Goal: Transaction & Acquisition: Book appointment/travel/reservation

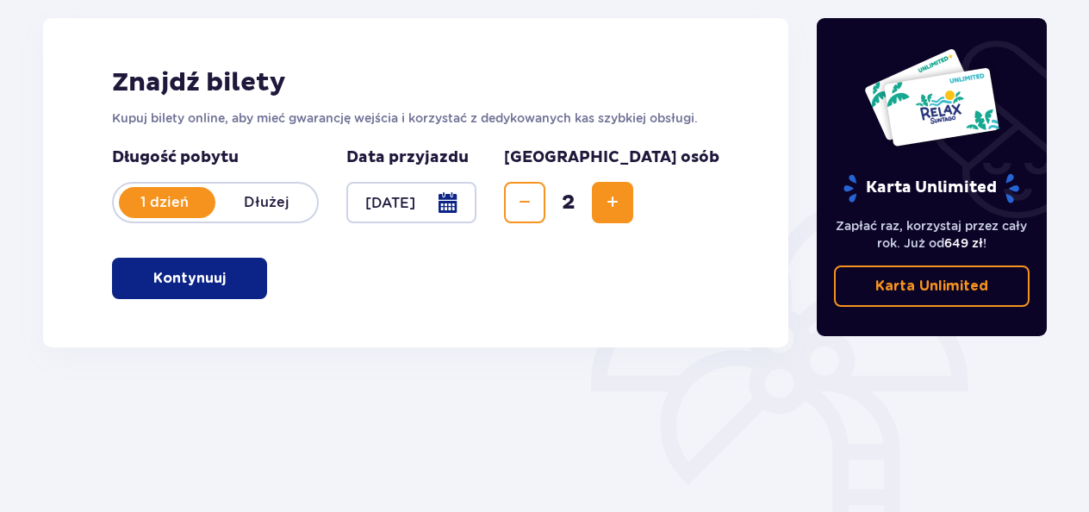
scroll to position [259, 0]
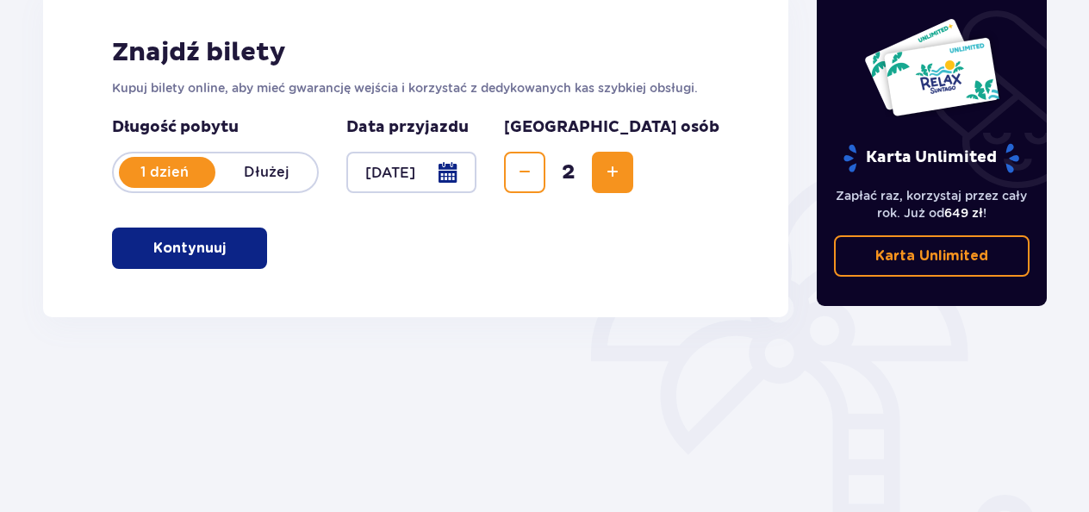
click at [201, 252] on p "Kontynuuj" at bounding box center [189, 248] width 72 height 19
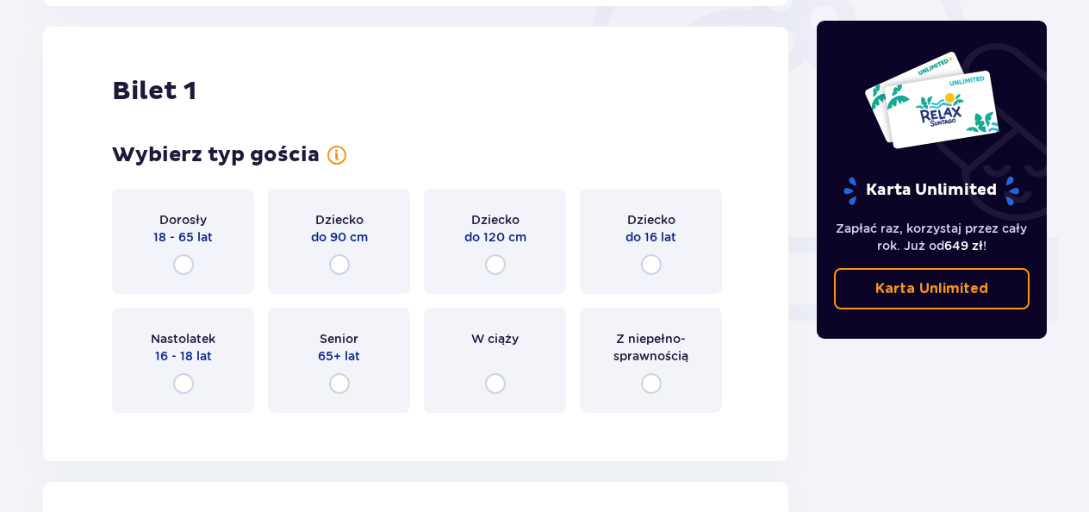
scroll to position [576, 0]
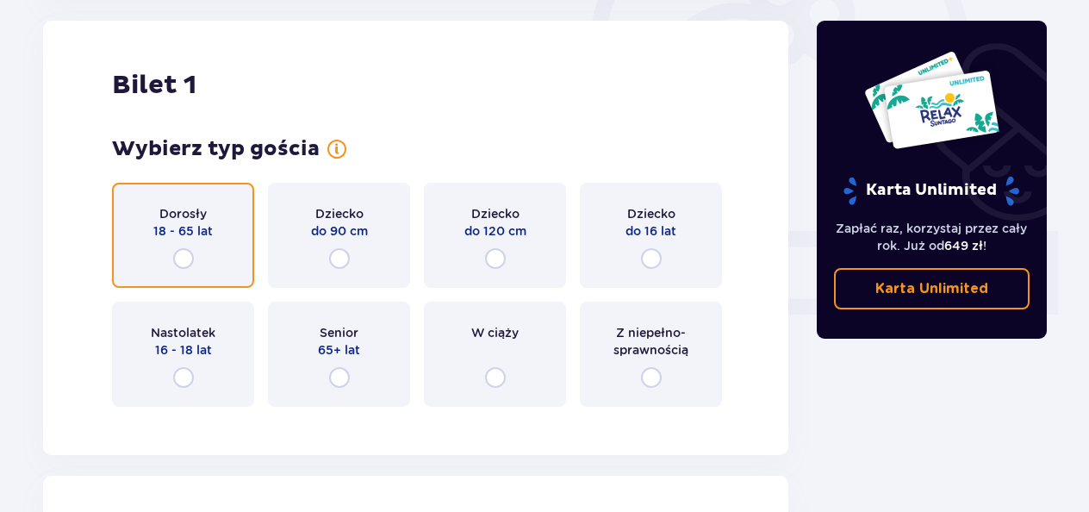
click at [184, 259] on input "radio" at bounding box center [183, 258] width 21 height 21
radio input "true"
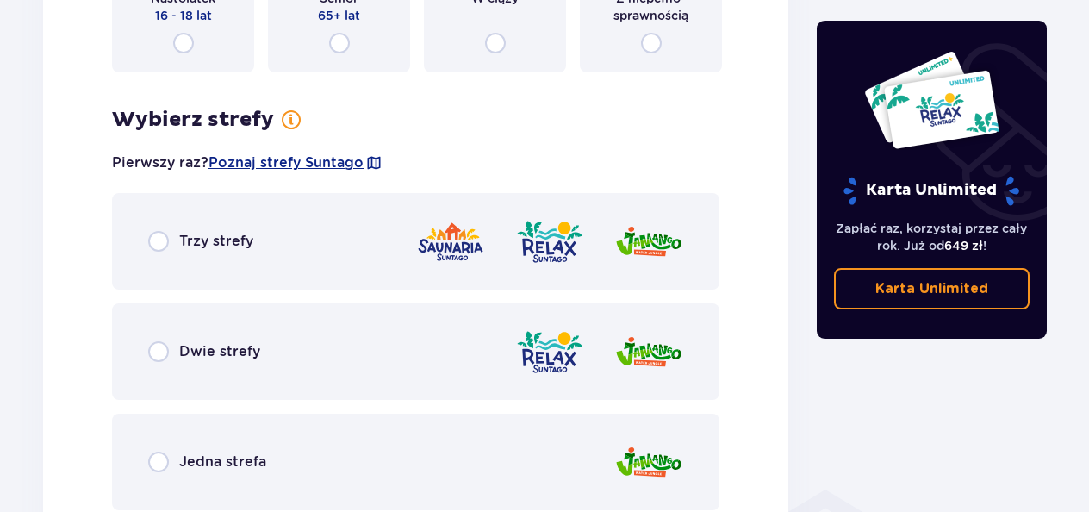
scroll to position [996, 0]
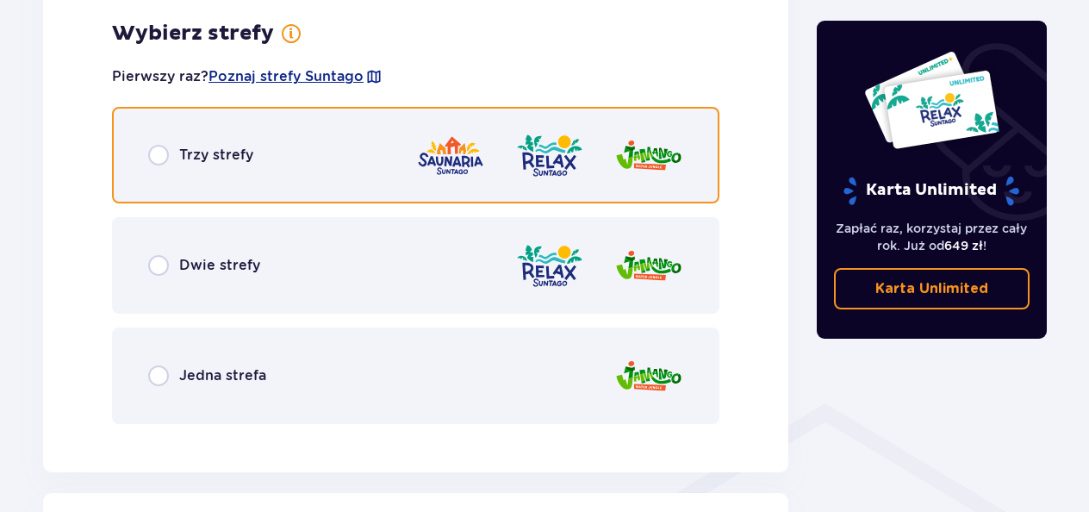
click at [159, 157] on input "radio" at bounding box center [158, 155] width 21 height 21
radio input "true"
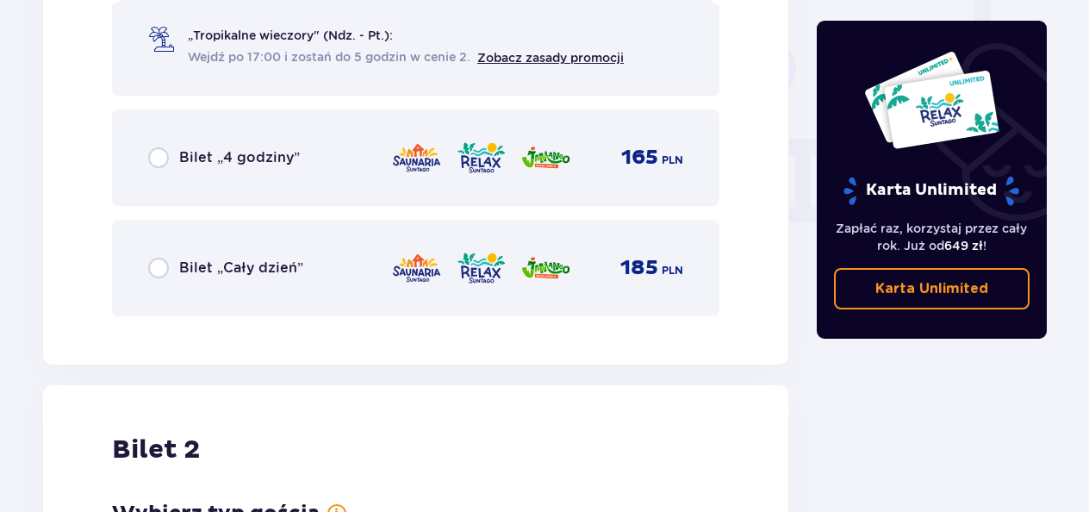
scroll to position [1607, 0]
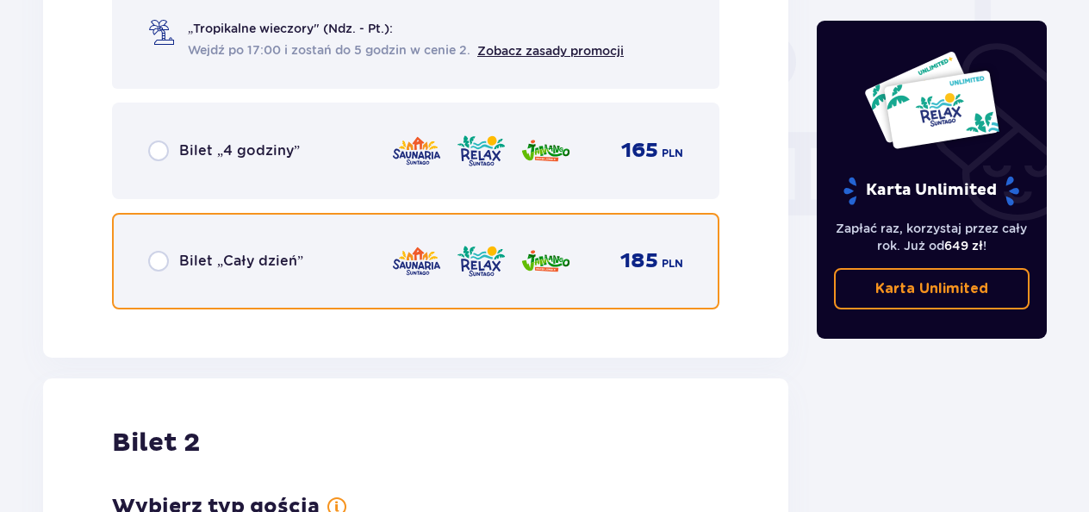
click at [159, 258] on input "radio" at bounding box center [158, 261] width 21 height 21
radio input "true"
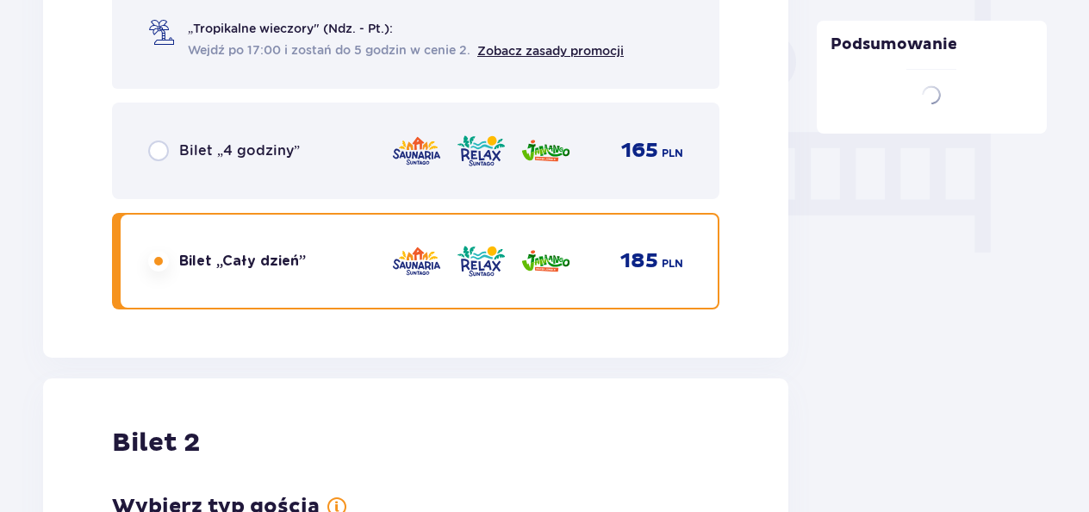
scroll to position [1964, 0]
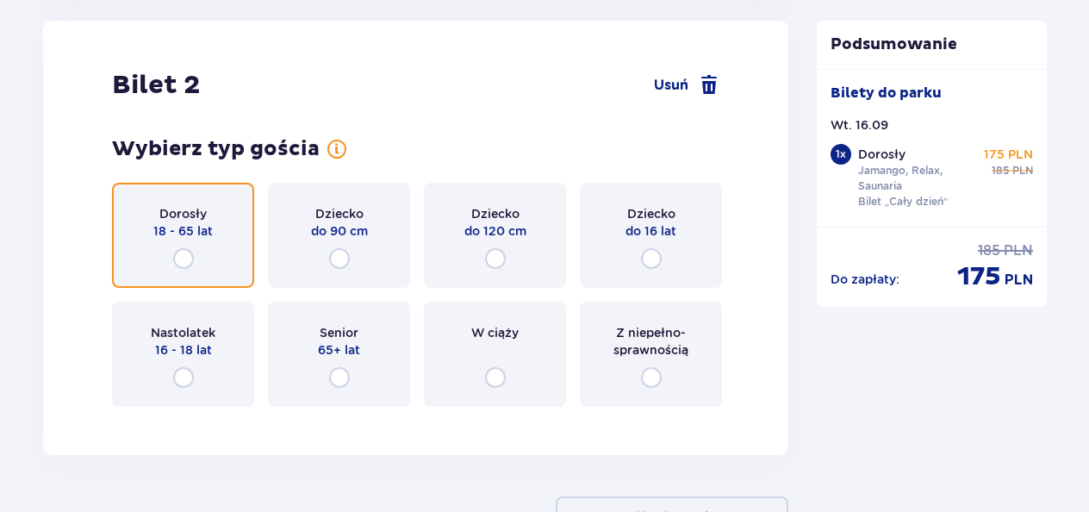
click at [182, 257] on input "radio" at bounding box center [183, 258] width 21 height 21
radio input "true"
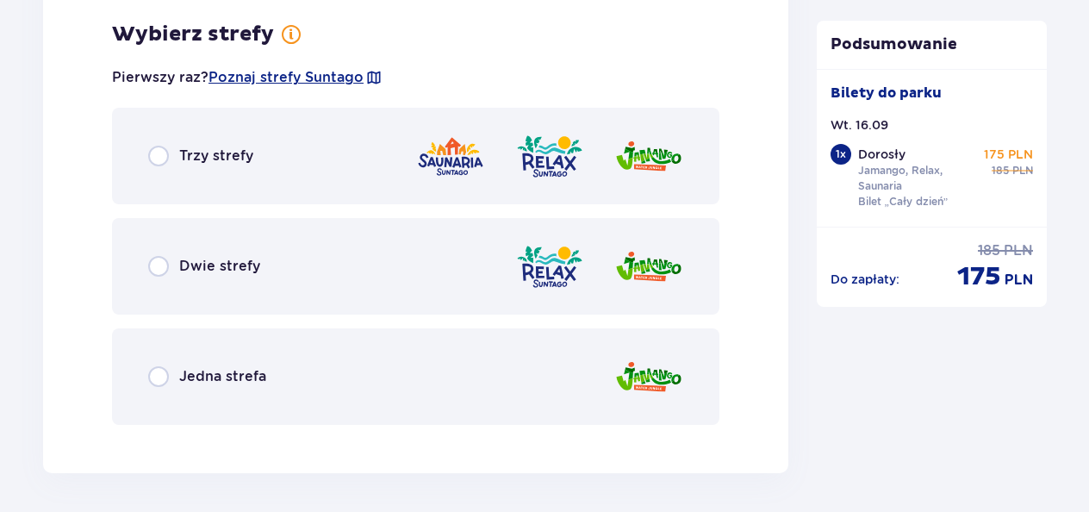
scroll to position [2385, 0]
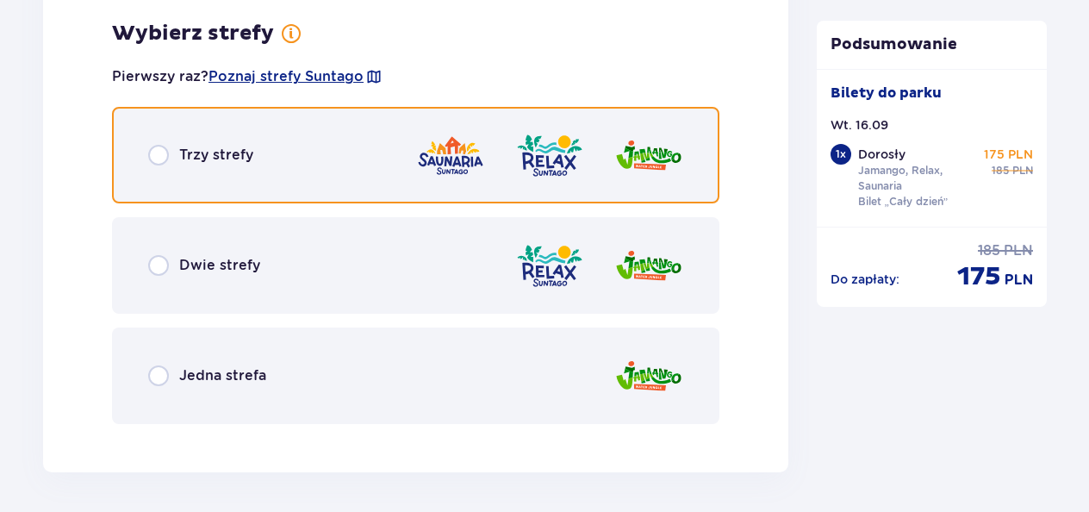
click at [162, 152] on input "radio" at bounding box center [158, 155] width 21 height 21
radio input "true"
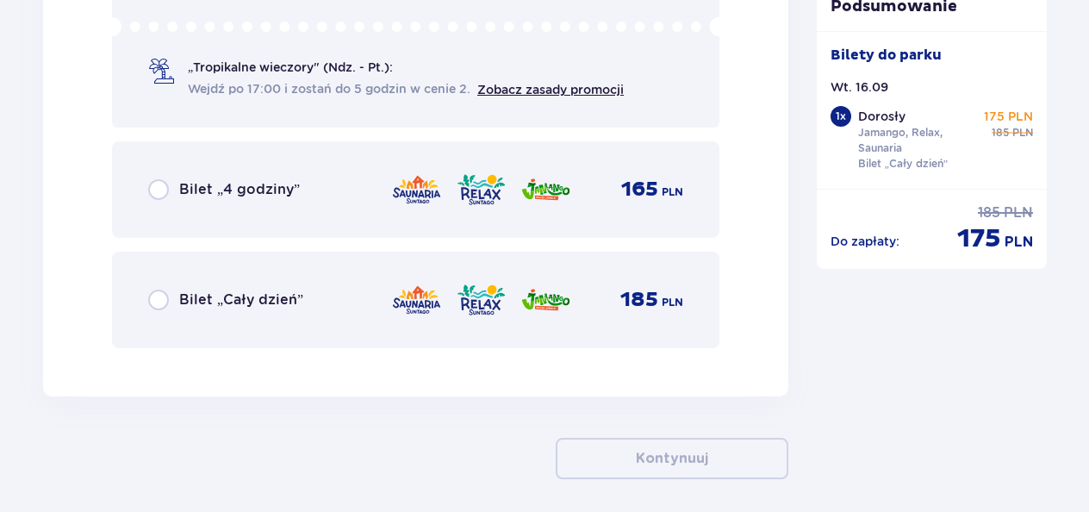
scroll to position [2995, 0]
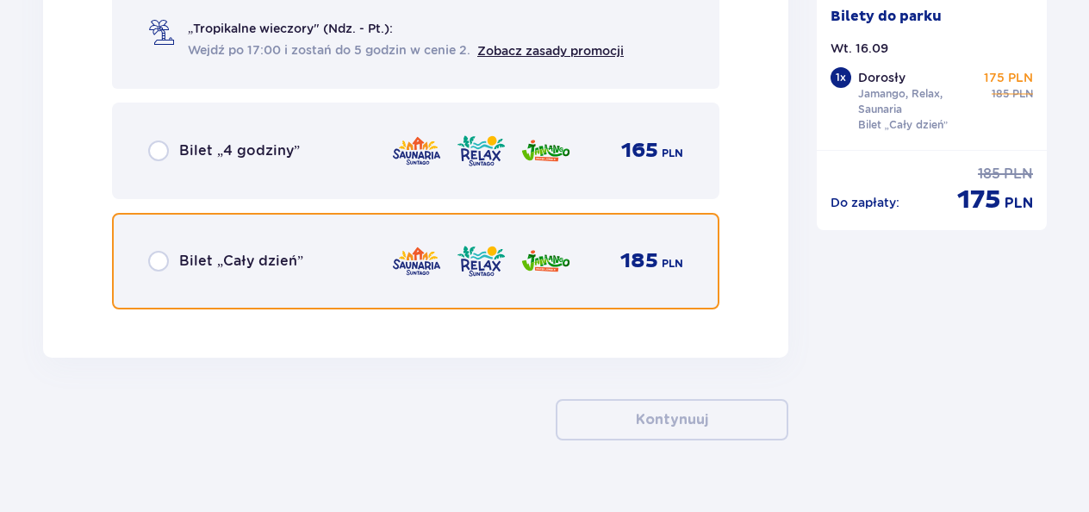
click at [160, 262] on input "radio" at bounding box center [158, 261] width 21 height 21
radio input "true"
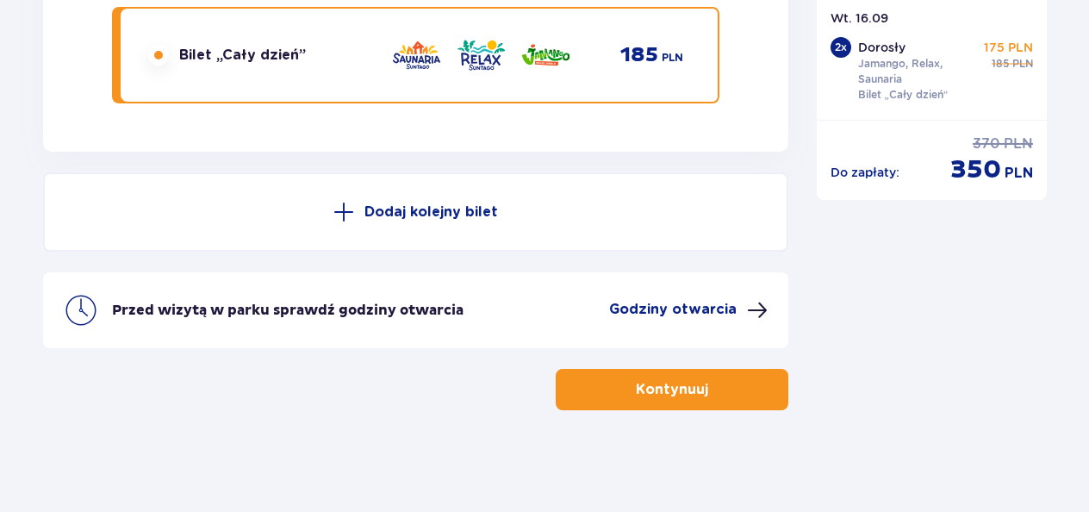
scroll to position [3203, 0]
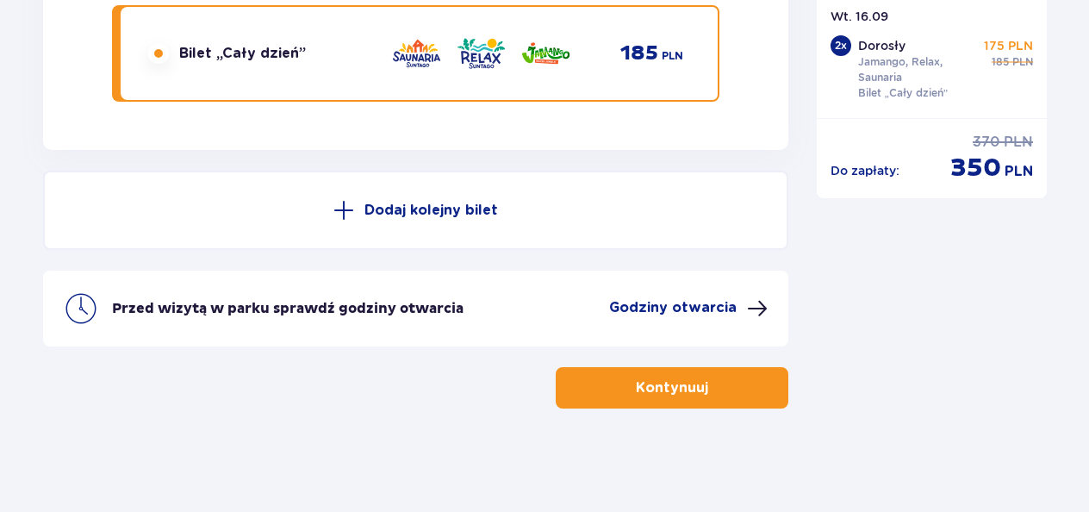
click at [666, 378] on p "Kontynuuj" at bounding box center [672, 387] width 72 height 19
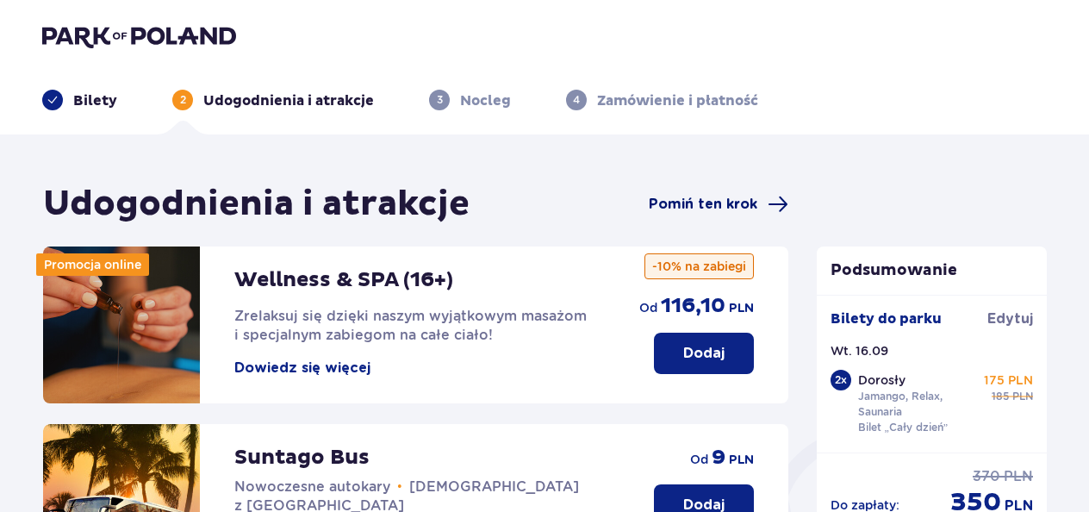
click at [718, 201] on span "Pomiń ten krok" at bounding box center [703, 204] width 109 height 19
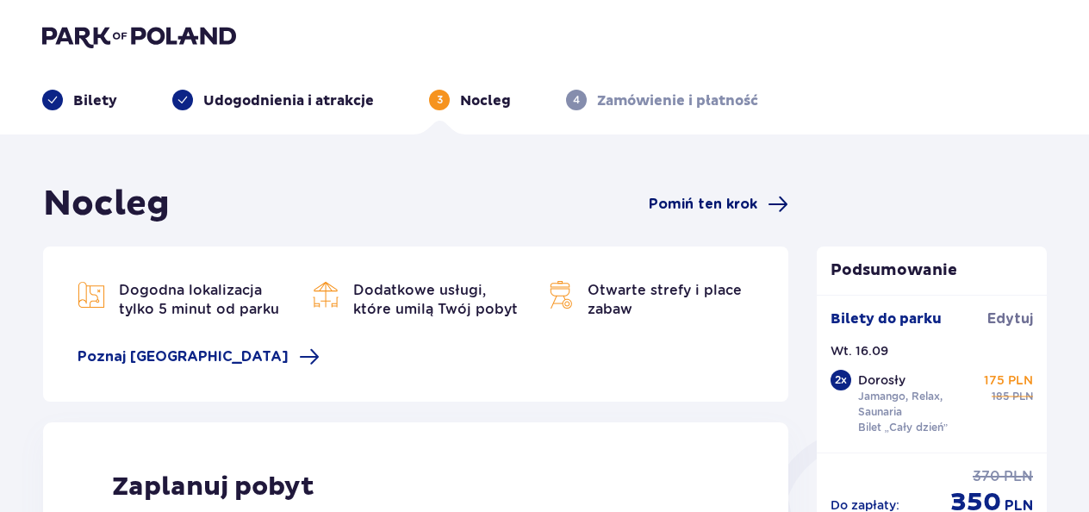
click at [722, 206] on span "Pomiń ten krok" at bounding box center [703, 204] width 109 height 19
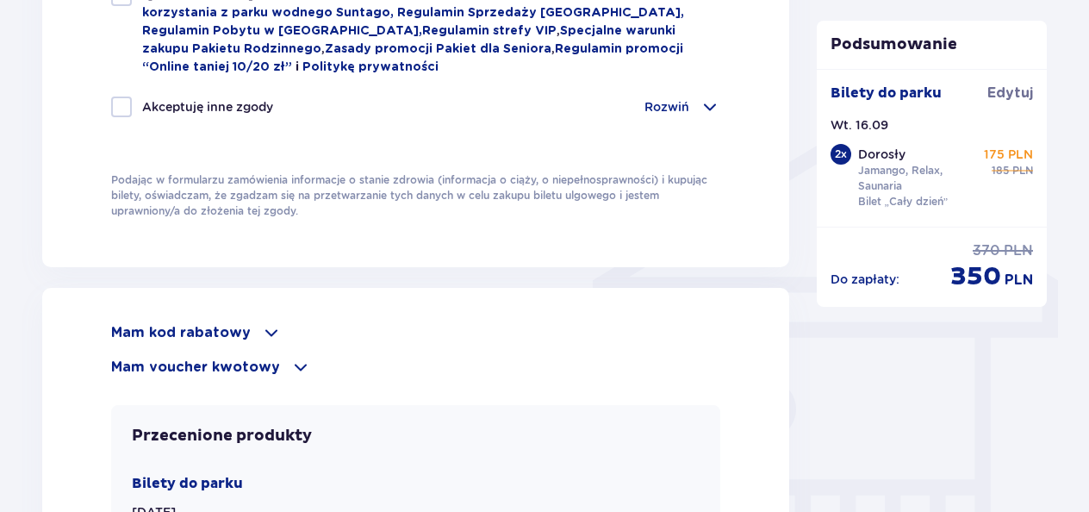
scroll to position [1293, 0]
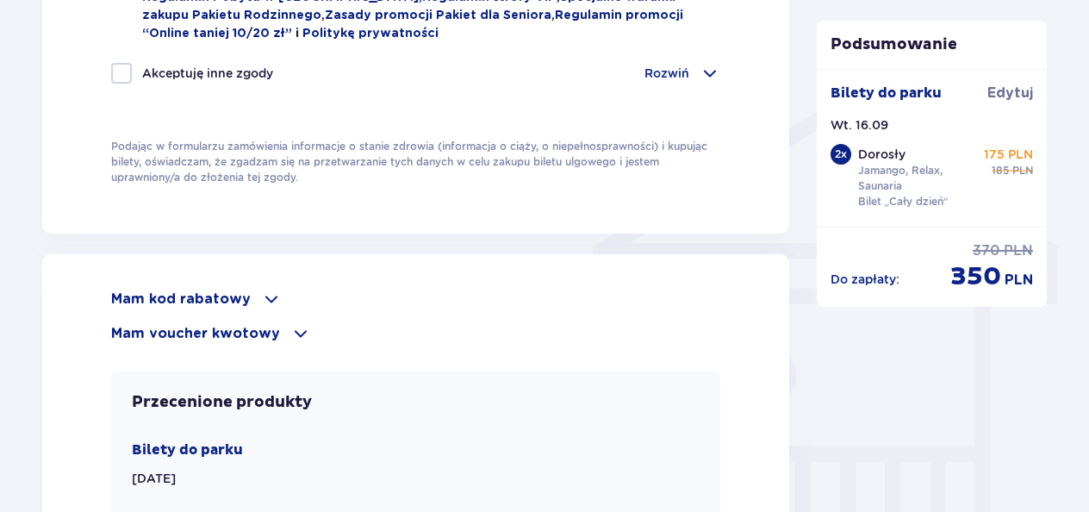
click at [209, 331] on p "Mam voucher kwotowy" at bounding box center [195, 333] width 169 height 19
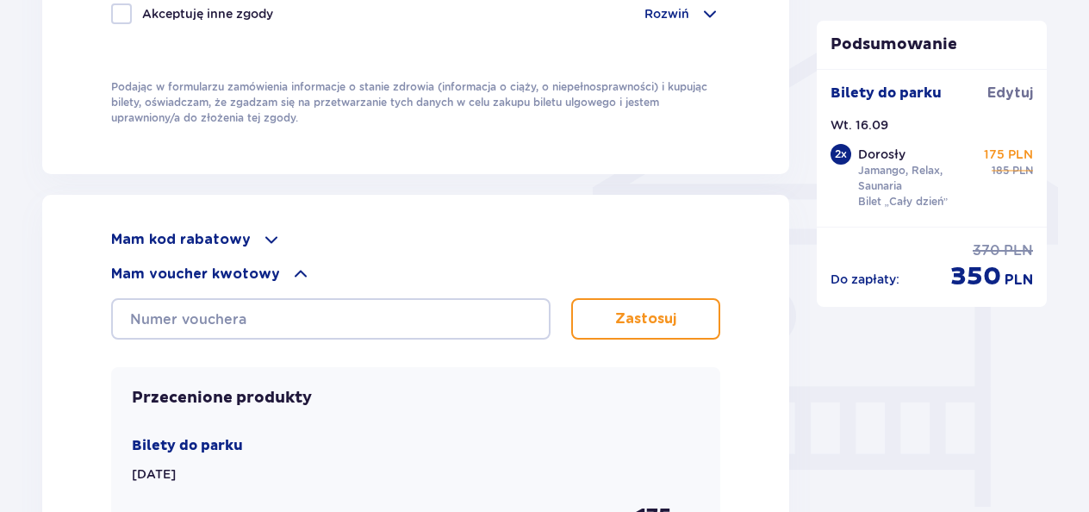
scroll to position [1379, 0]
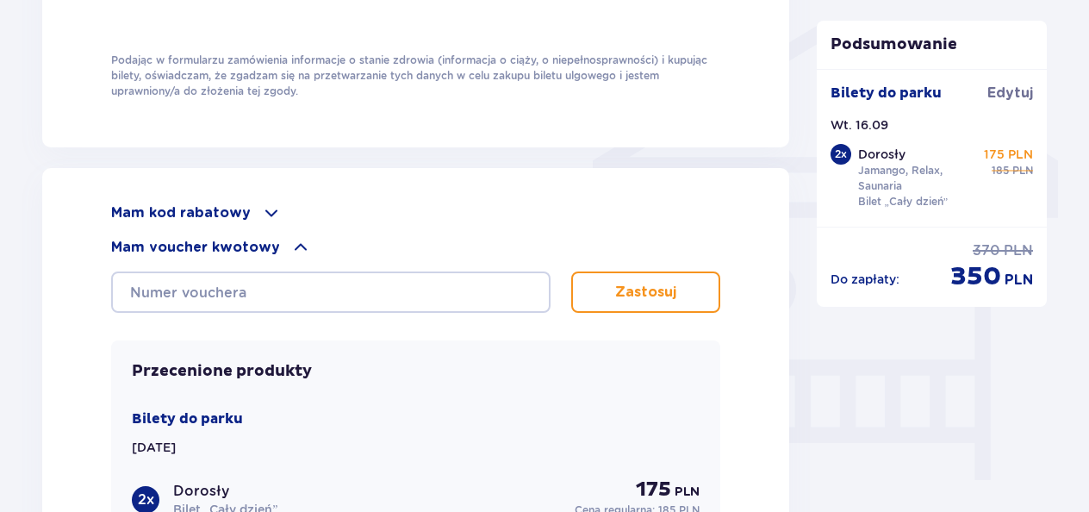
click at [203, 314] on div "Mam kod rabatowy Zastosuj Mam voucher kwotowy Zastosuj Przecenione produkty Bil…" at bounding box center [415, 471] width 609 height 536
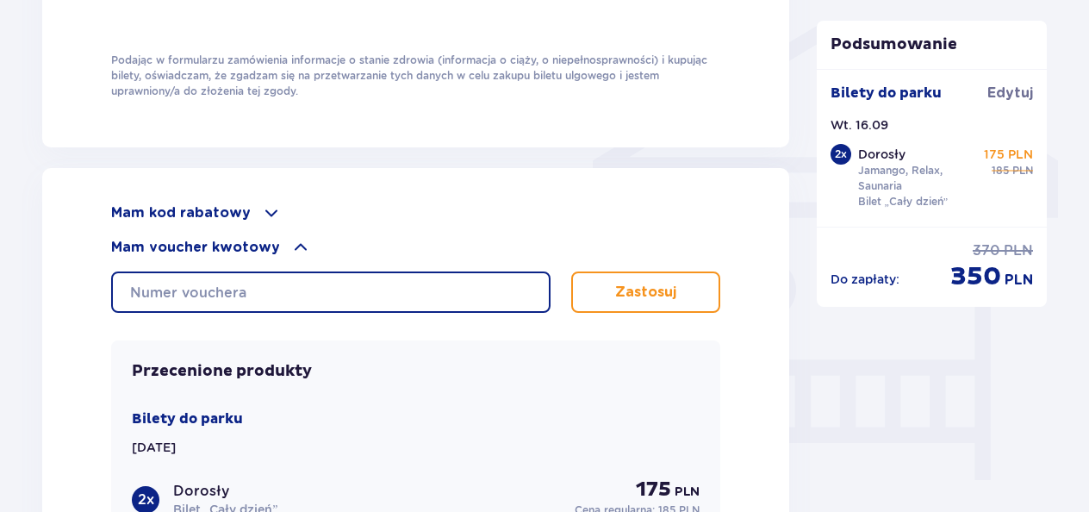
click at [205, 305] on input "text" at bounding box center [331, 292] width 440 height 41
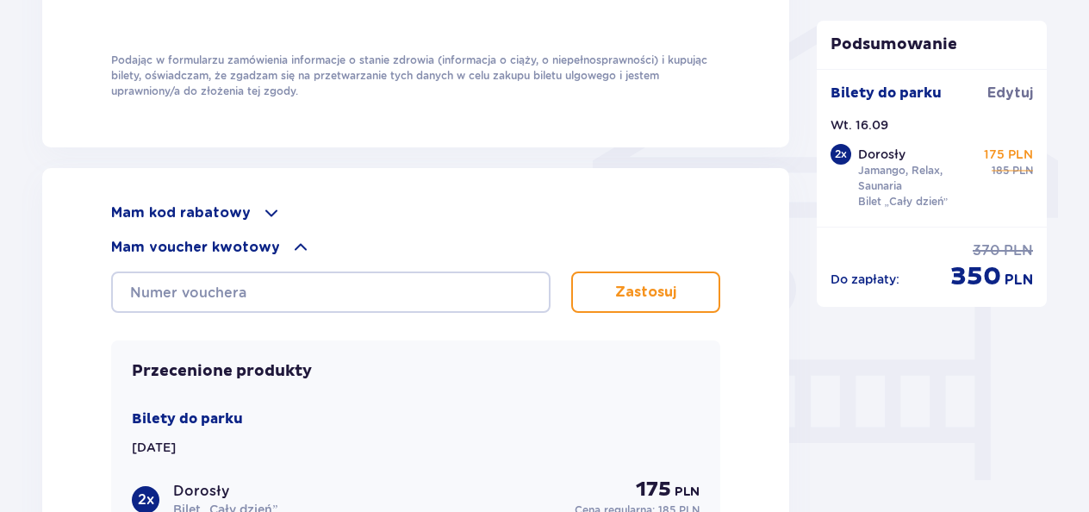
click at [274, 203] on span at bounding box center [271, 213] width 21 height 21
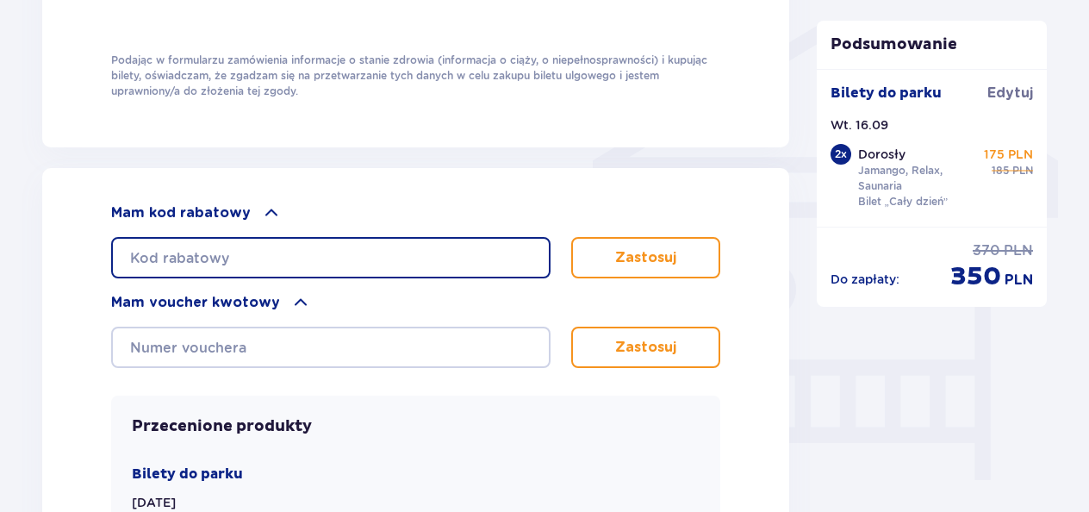
click at [184, 257] on input "text" at bounding box center [331, 257] width 440 height 41
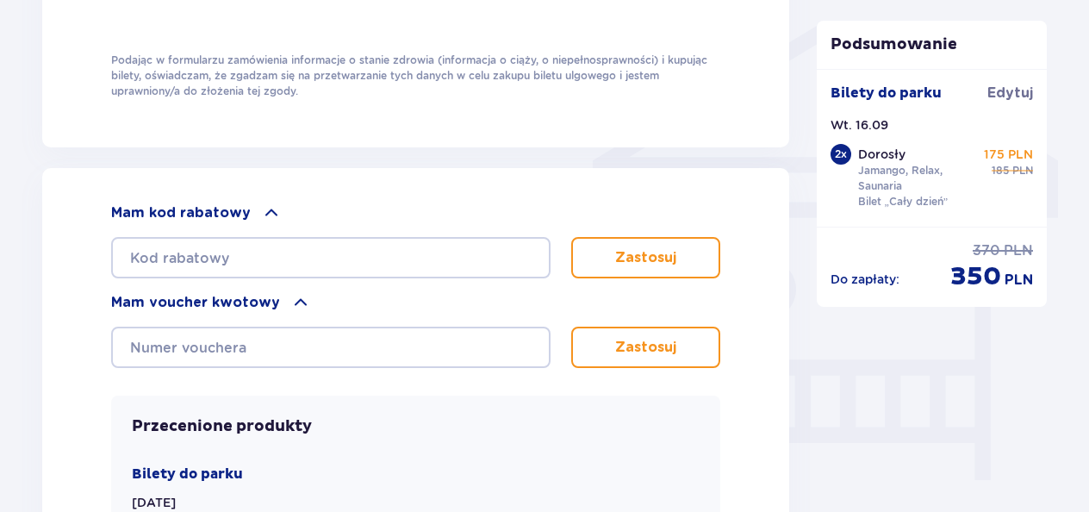
click at [262, 209] on span at bounding box center [271, 213] width 21 height 21
